Goal: Task Accomplishment & Management: Manage account settings

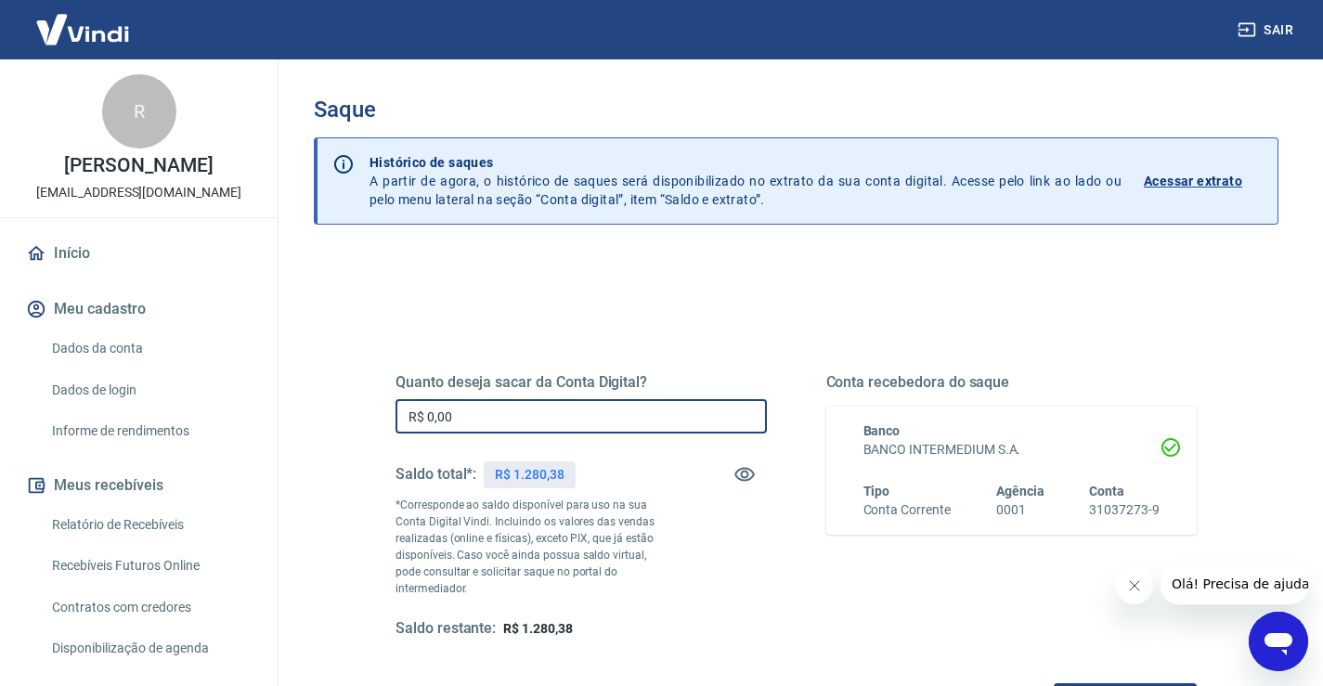
click at [543, 416] on input "R$ 0,00" at bounding box center [580, 416] width 371 height 34
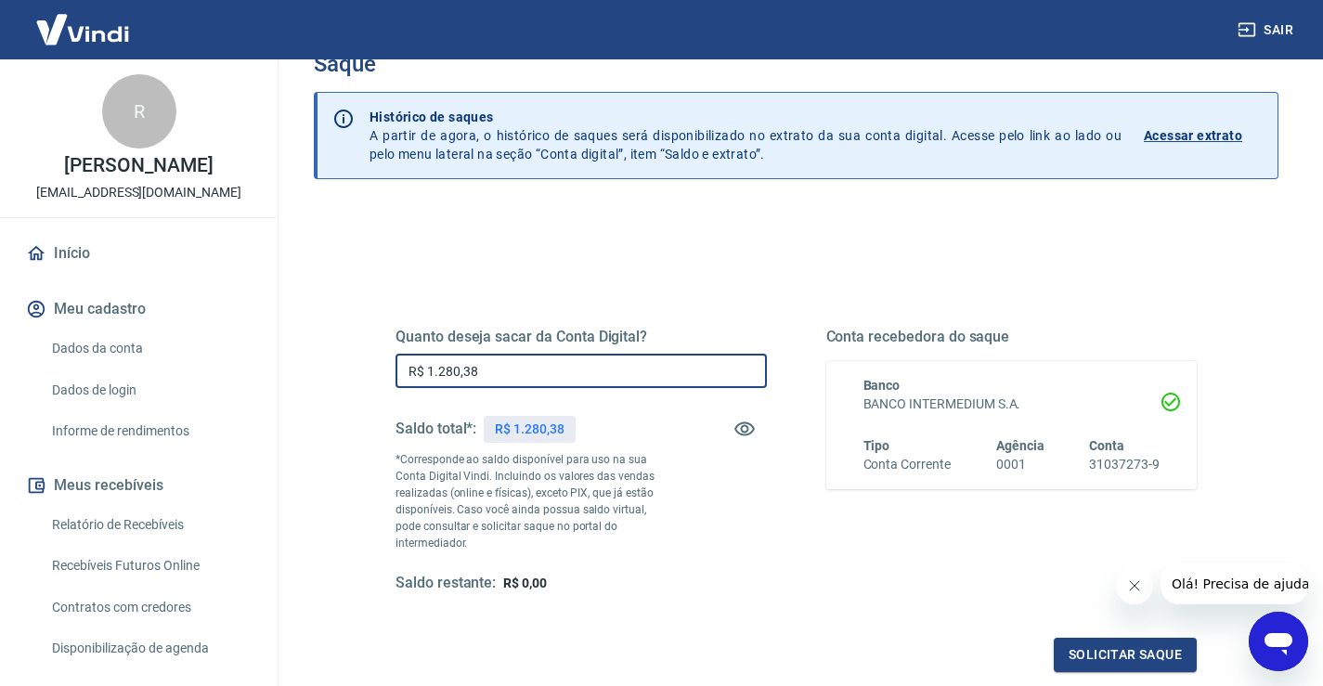
scroll to position [232, 0]
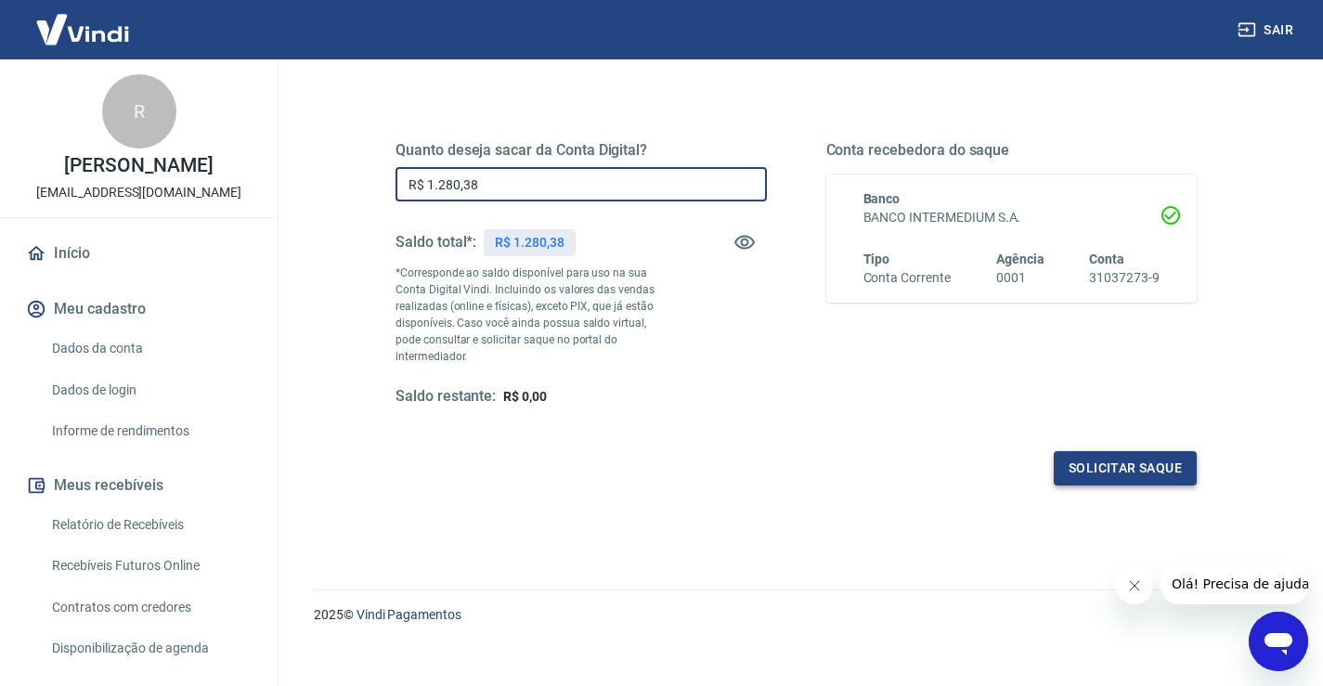
type input "R$ 1.280,38"
click at [1149, 467] on button "Solicitar saque" at bounding box center [1124, 468] width 143 height 34
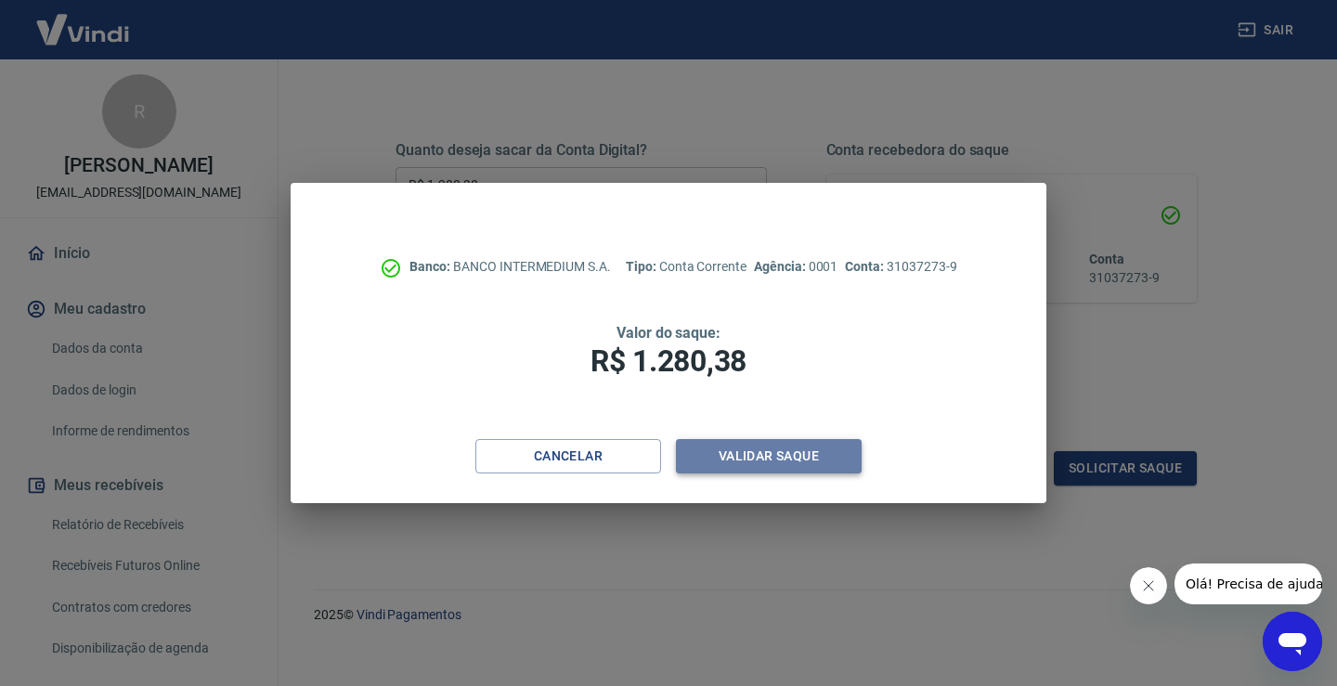
click at [806, 446] on button "Validar saque" at bounding box center [769, 456] width 186 height 34
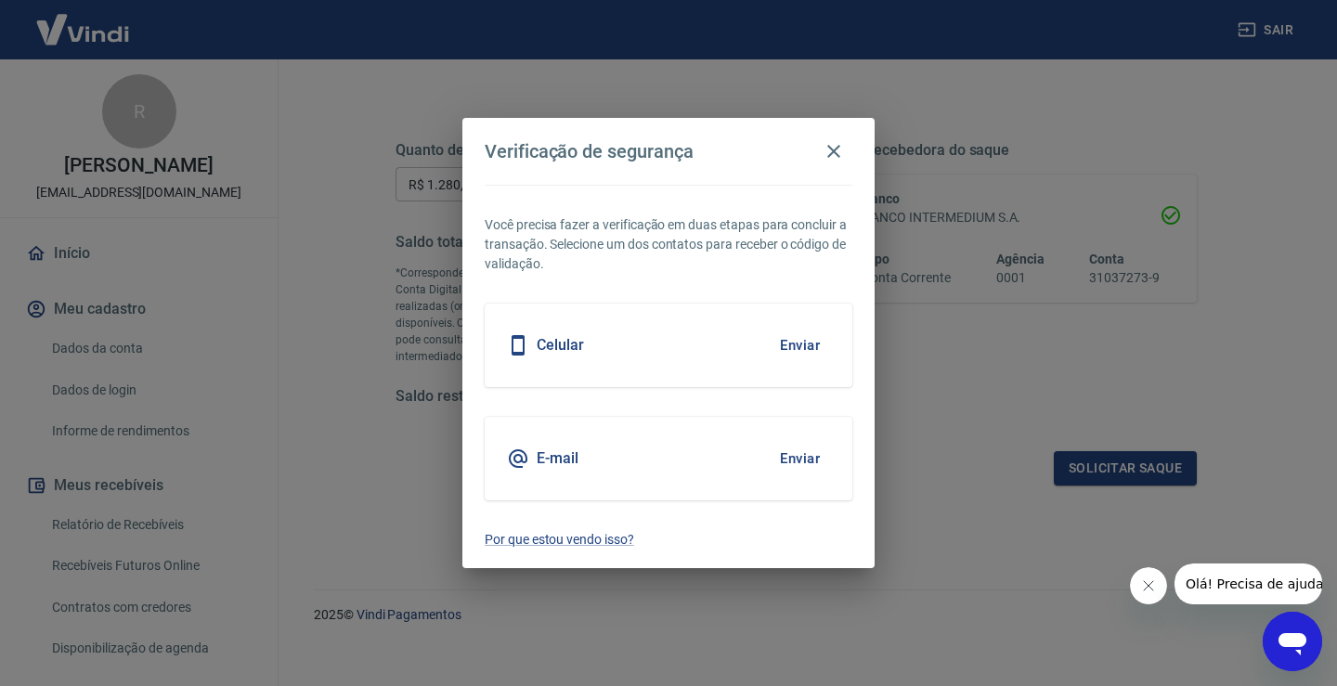
click at [802, 462] on button "Enviar" at bounding box center [799, 458] width 60 height 39
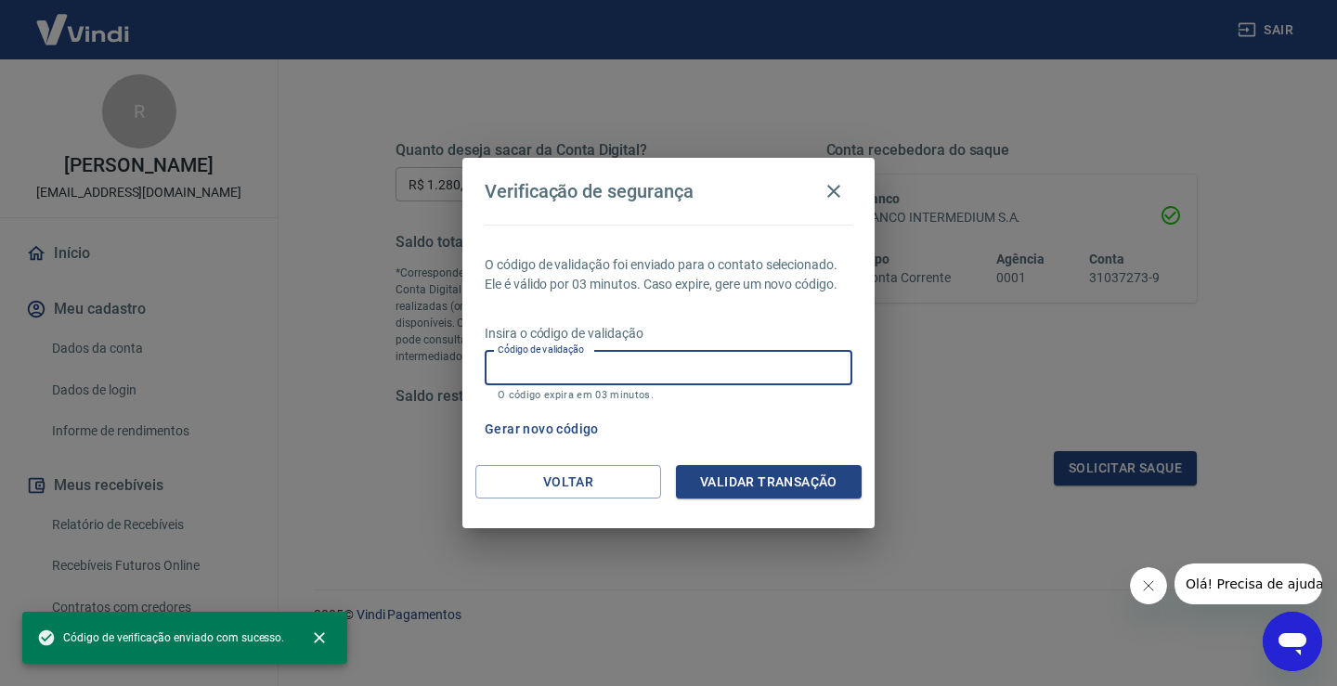
click at [678, 365] on input "Código de validação" at bounding box center [669, 368] width 368 height 34
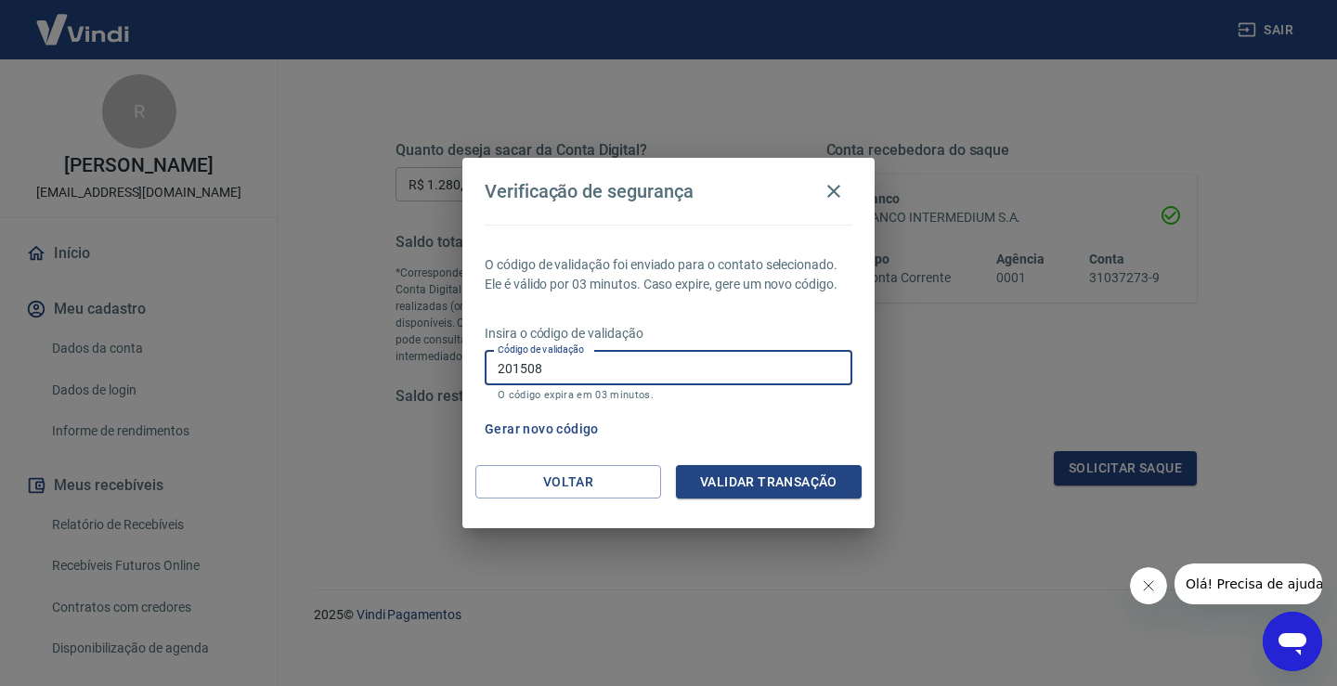
type input "201508"
click at [783, 480] on button "Validar transação" at bounding box center [769, 482] width 186 height 34
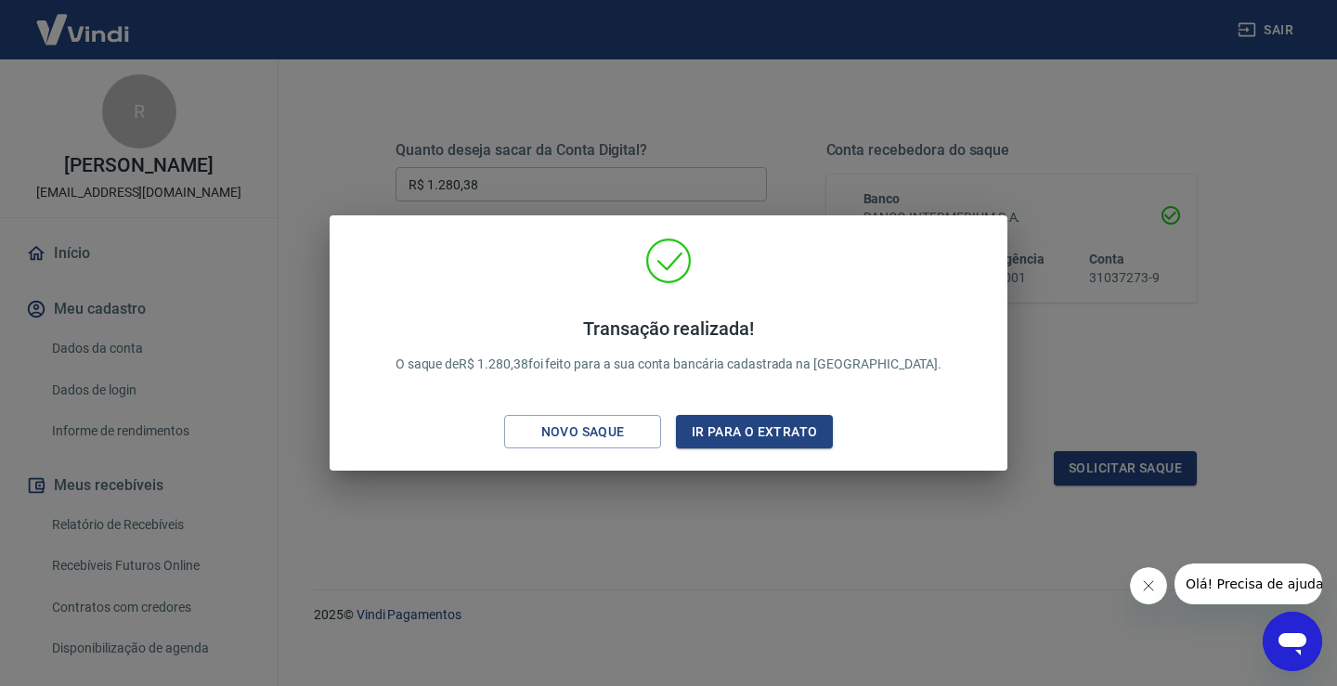
click at [628, 542] on div "Transação realizada! O saque de R$ 1.280,38 foi feito para a sua conta bancária…" at bounding box center [668, 343] width 1337 height 686
